Goal: Navigation & Orientation: Understand site structure

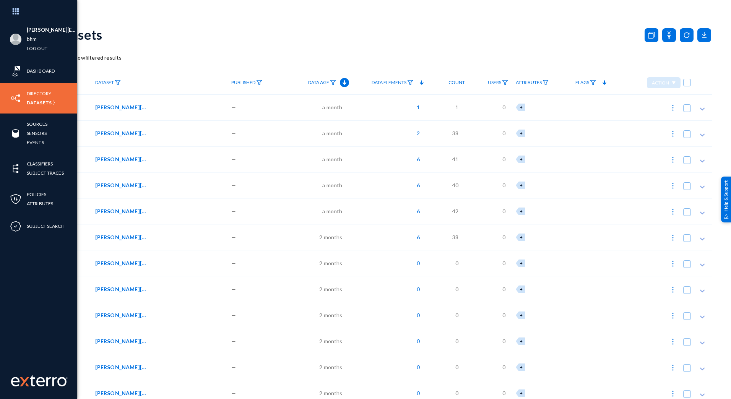
click at [40, 102] on link "Datasets" at bounding box center [39, 102] width 25 height 9
click at [38, 124] on link "Sources" at bounding box center [37, 124] width 21 height 9
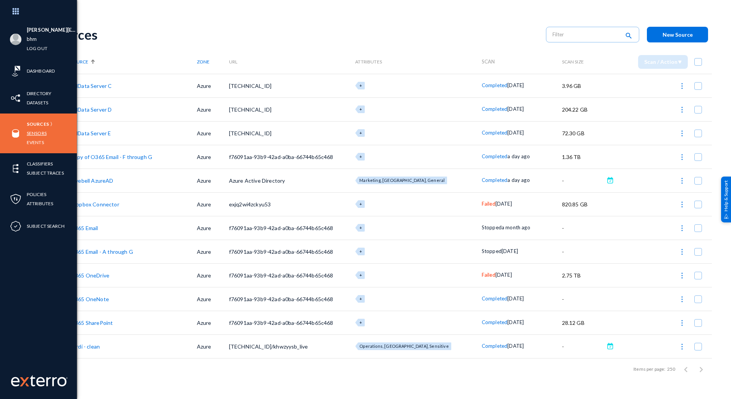
click at [41, 134] on link "Sensors" at bounding box center [37, 133] width 20 height 9
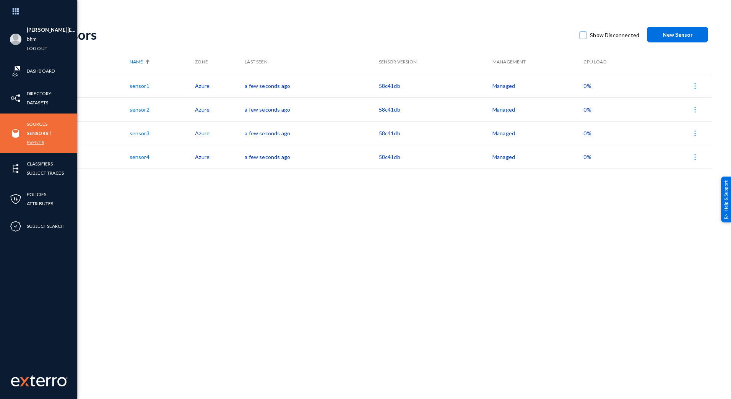
click at [33, 144] on link "Events" at bounding box center [35, 142] width 17 height 9
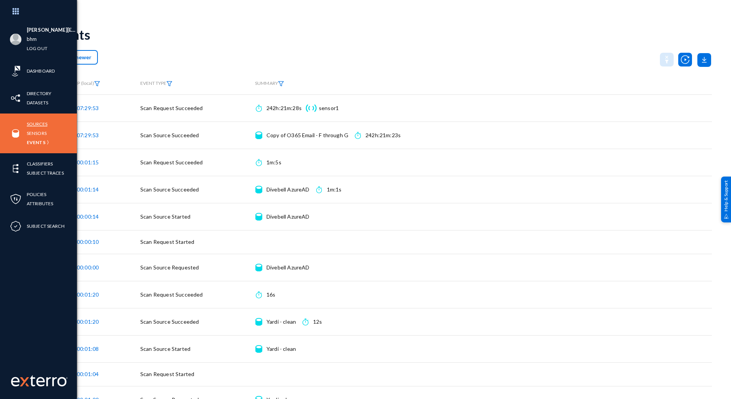
click at [34, 122] on link "Sources" at bounding box center [37, 124] width 21 height 9
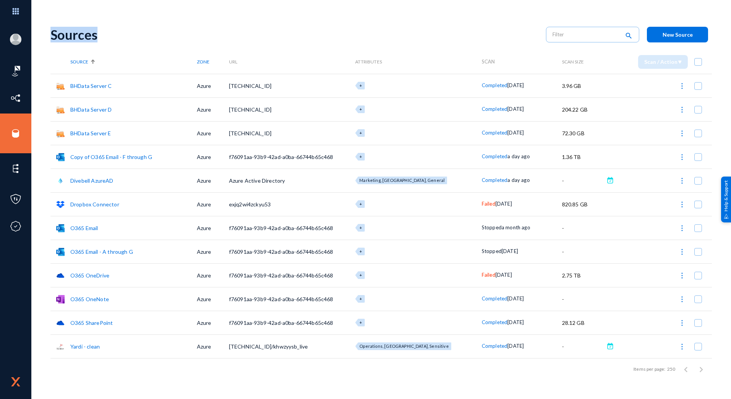
drag, startPoint x: 51, startPoint y: 33, endPoint x: 109, endPoint y: 34, distance: 58.2
click at [109, 34] on div "Sources" at bounding box center [295, 35] width 488 height 16
drag, startPoint x: 109, startPoint y: 34, endPoint x: 98, endPoint y: 37, distance: 12.5
click at [98, 37] on div "Sources" at bounding box center [295, 35] width 488 height 16
